Goal: Navigation & Orientation: Find specific page/section

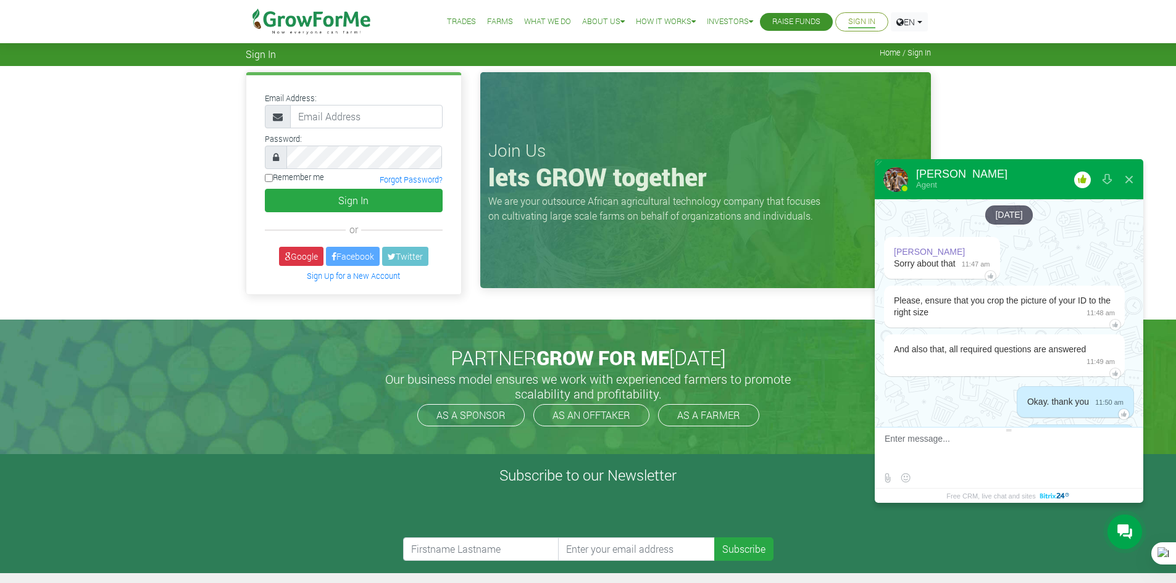
scroll to position [2613, 0]
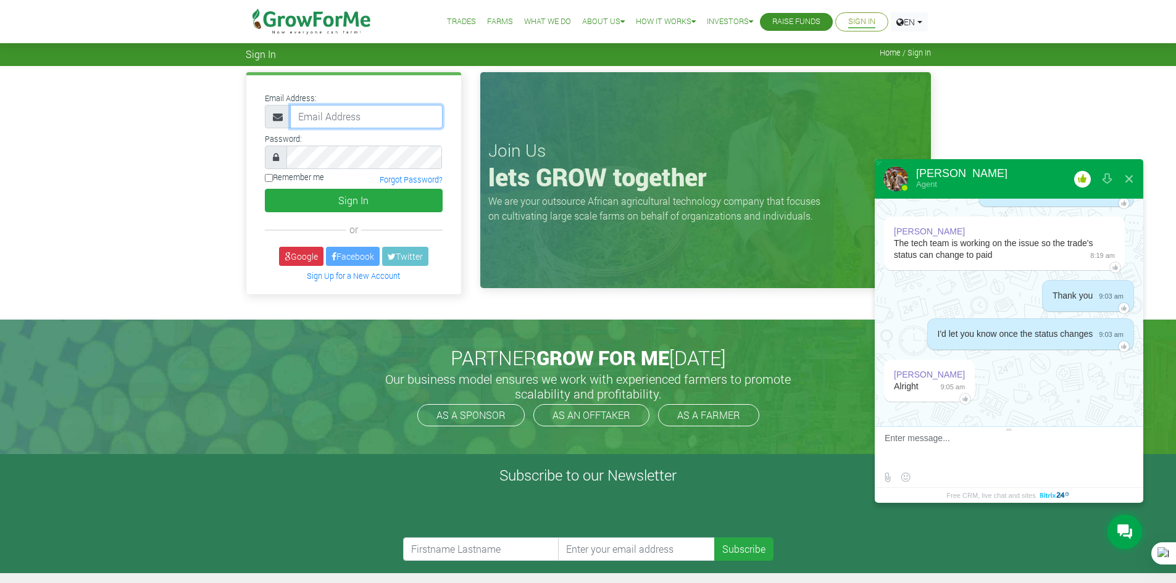
click at [388, 120] on input "email" at bounding box center [366, 116] width 152 height 23
click at [393, 114] on input "email" at bounding box center [366, 116] width 152 height 23
type input "233241790365@growforme.com"
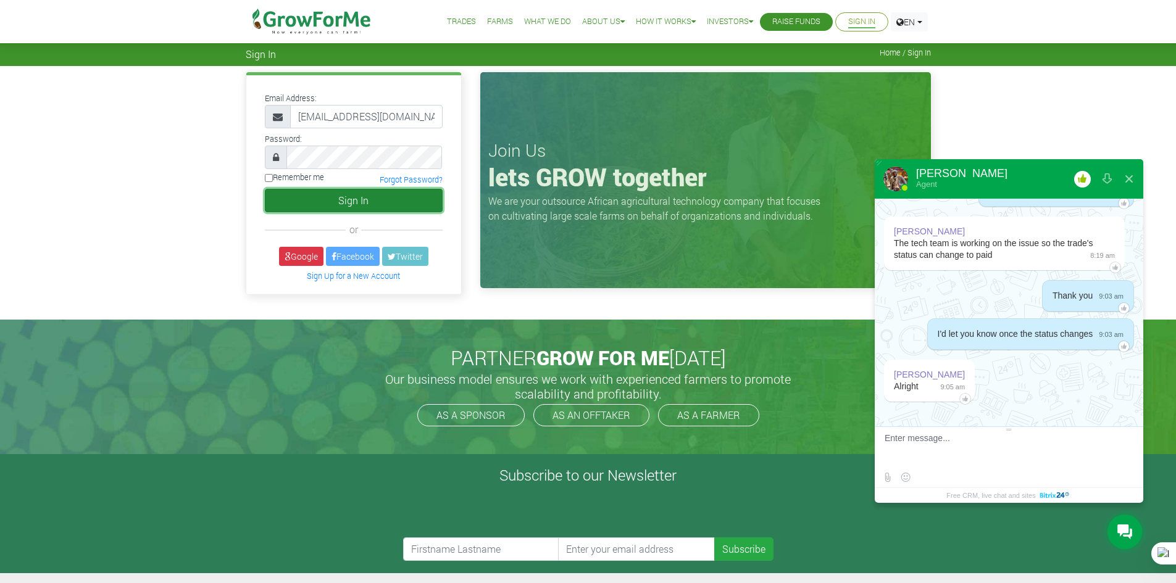
click at [354, 206] on button "Sign In" at bounding box center [354, 200] width 178 height 23
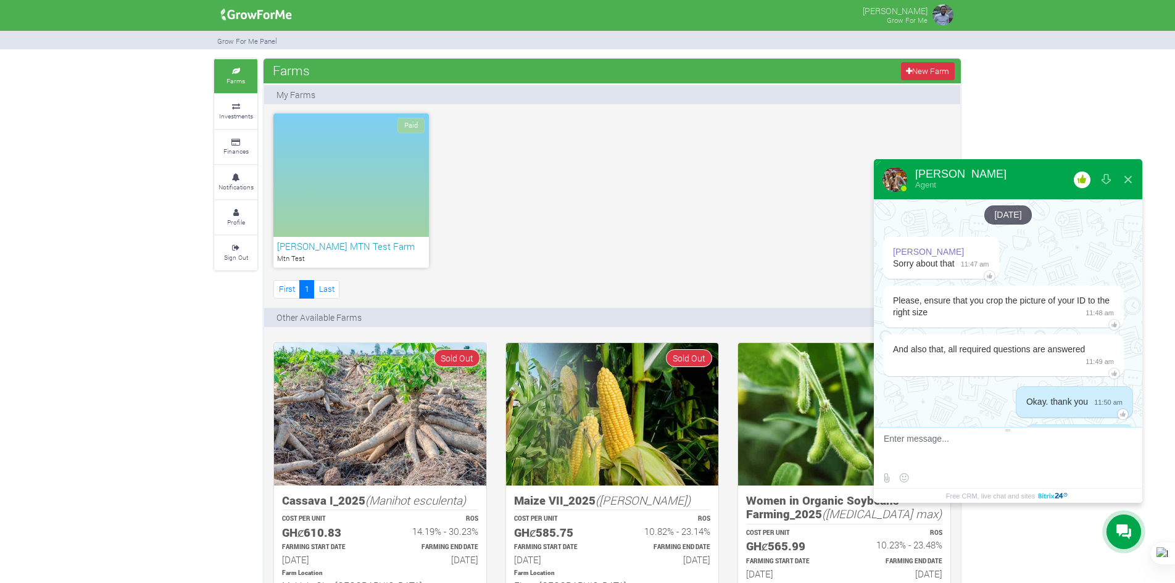
scroll to position [2613, 0]
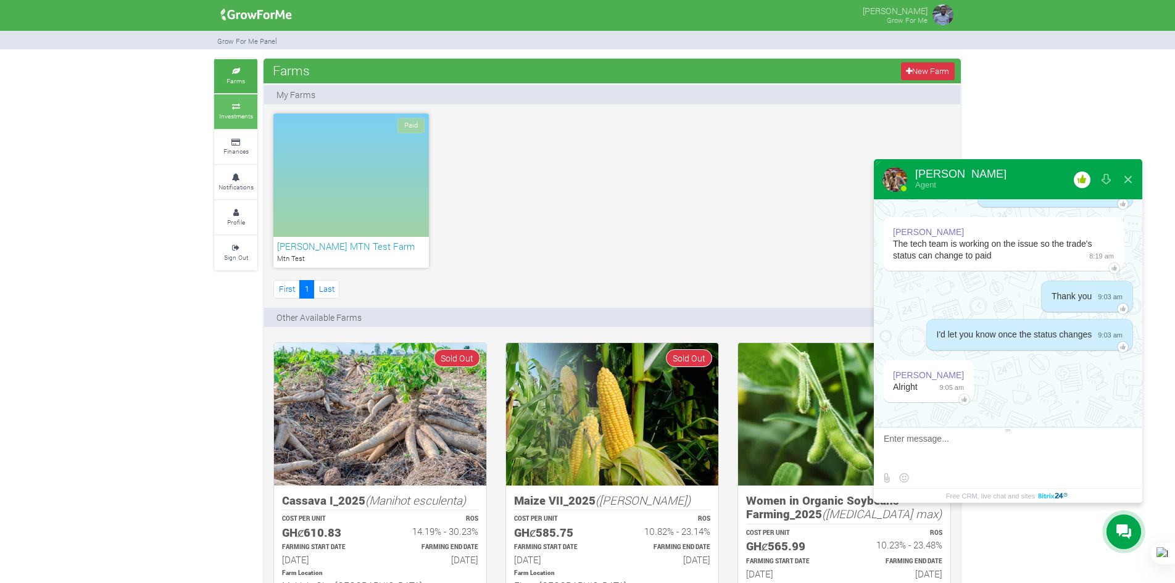
click at [226, 104] on icon at bounding box center [235, 107] width 37 height 6
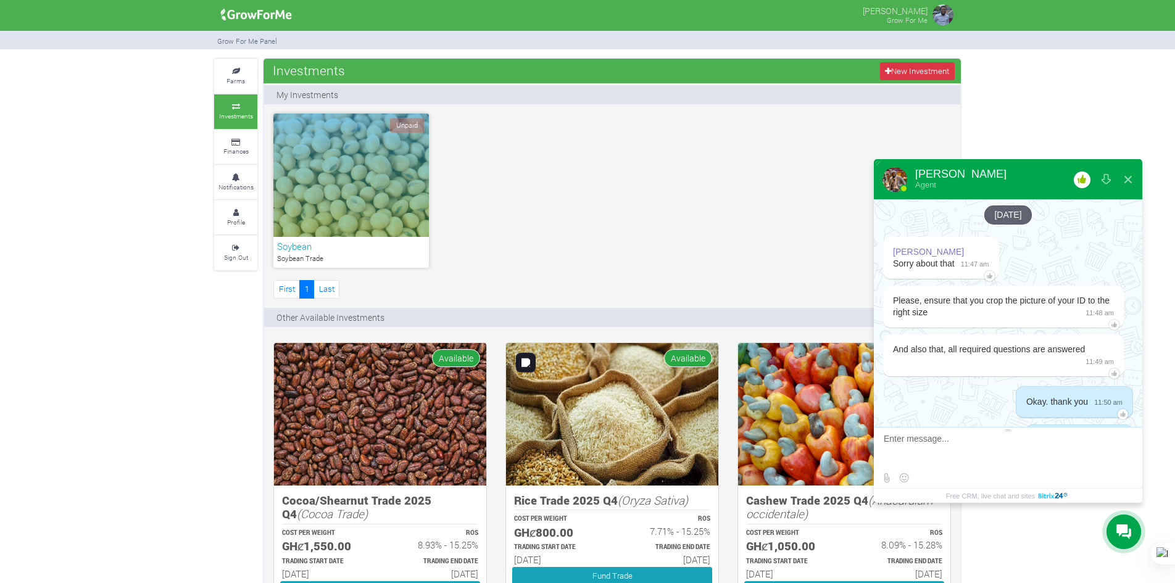
scroll to position [2613, 0]
